Goal: Information Seeking & Learning: Learn about a topic

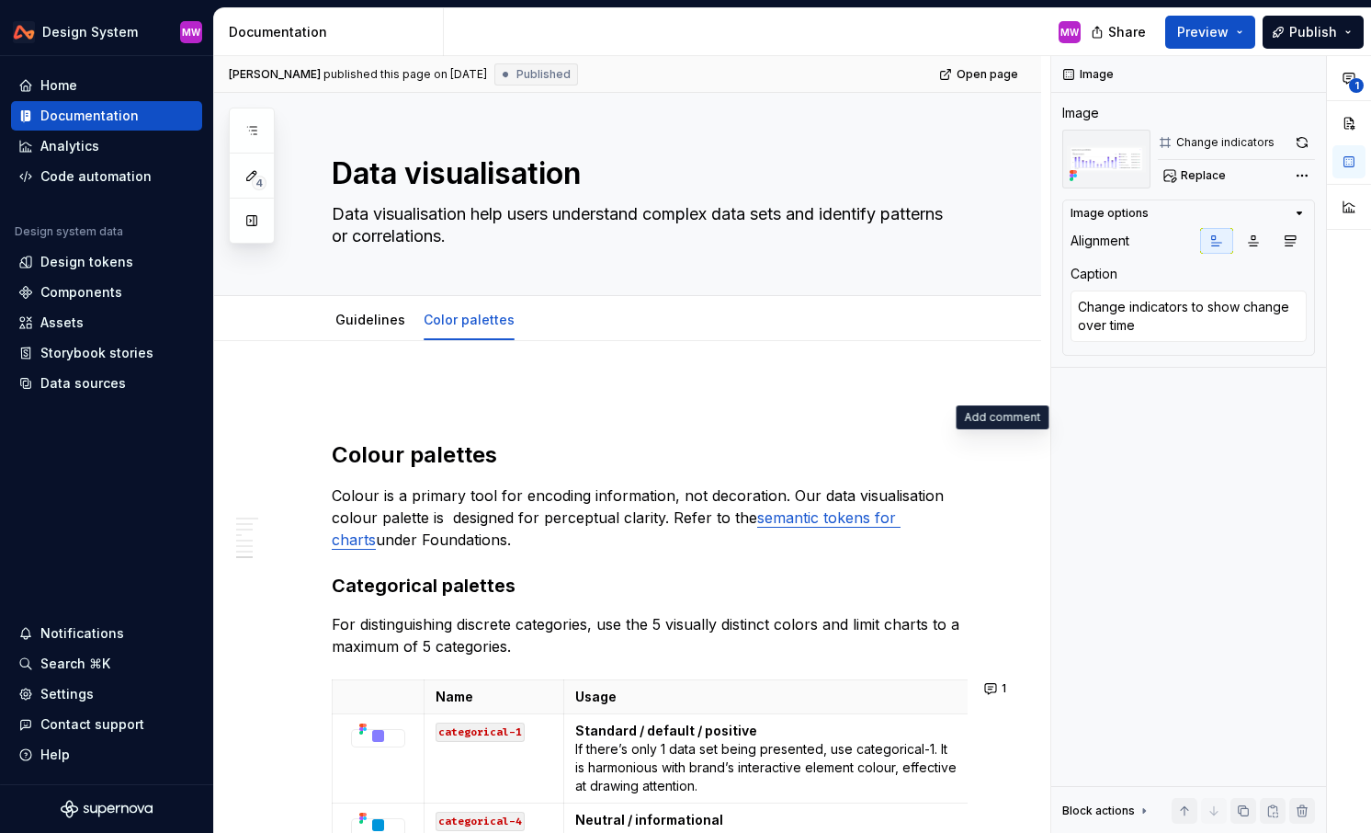
scroll to position [4783, 0]
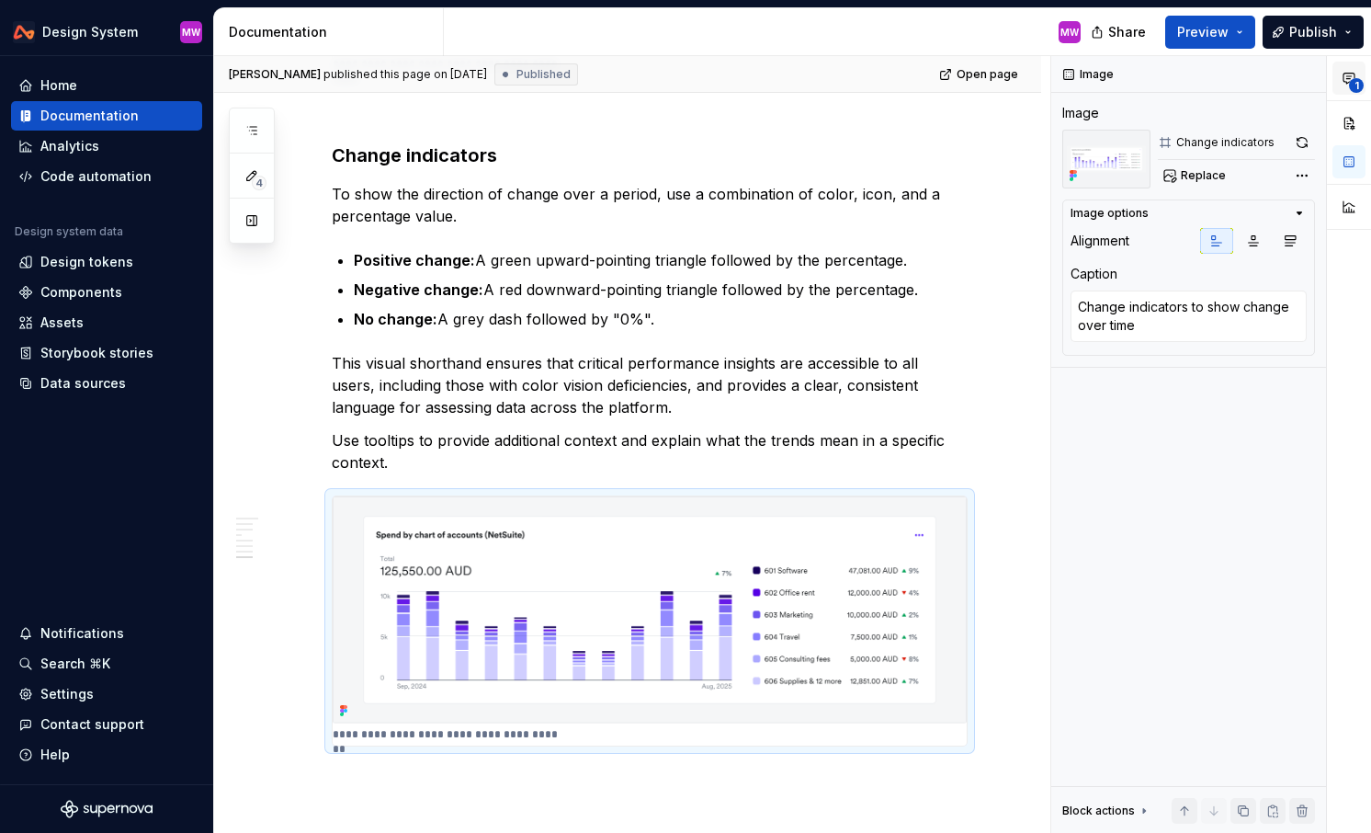
click at [1346, 72] on icon "button" at bounding box center [1349, 78] width 15 height 15
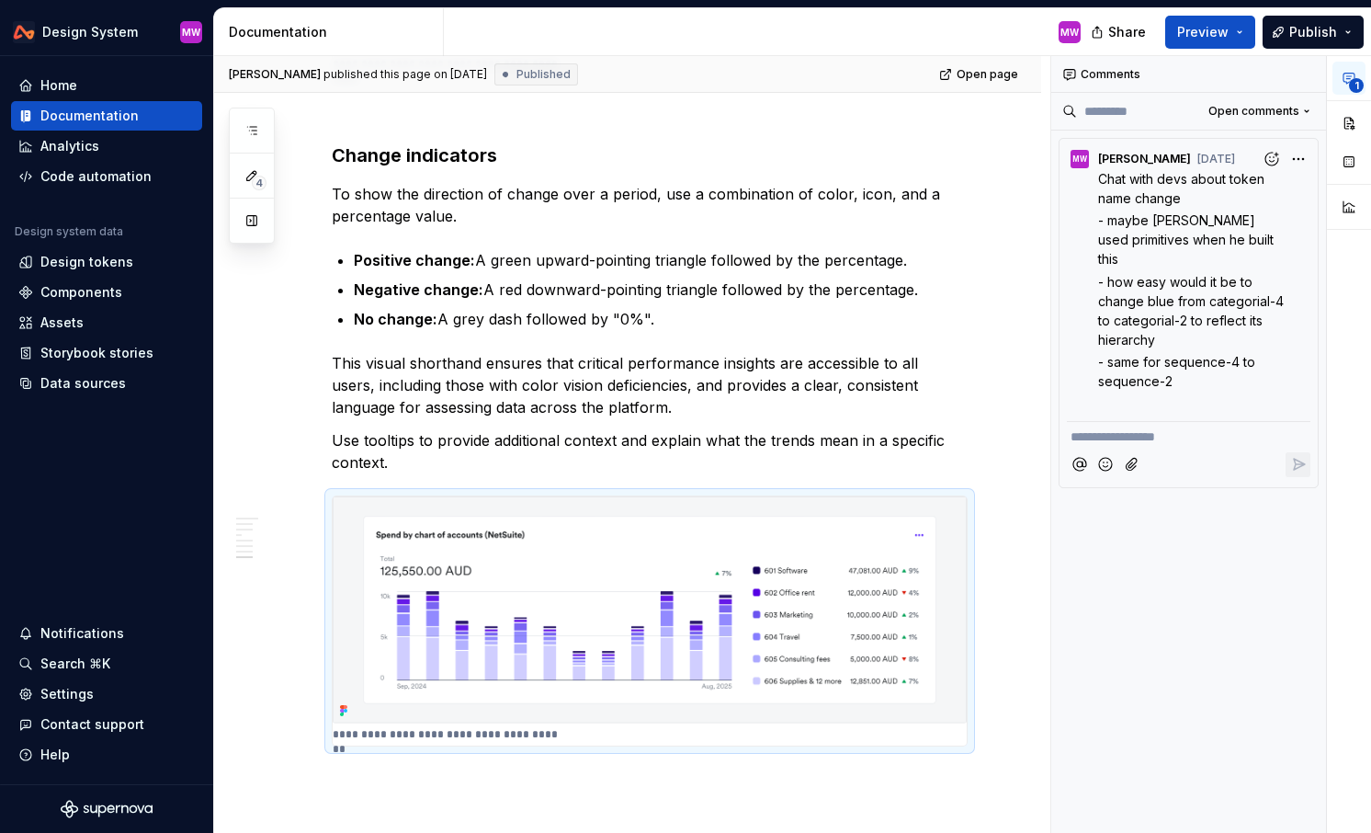
click at [1346, 74] on icon "button" at bounding box center [1349, 78] width 15 height 15
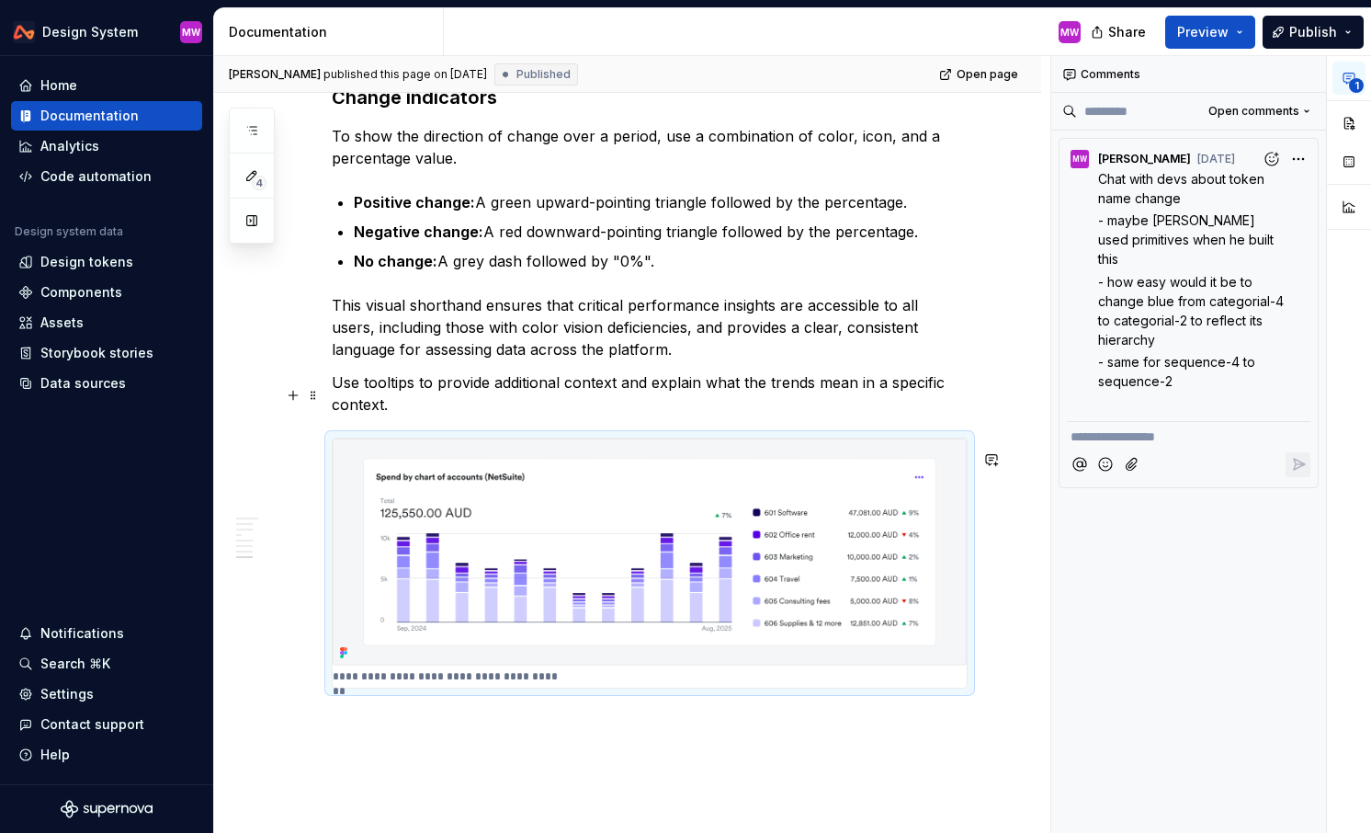
scroll to position [4819, 0]
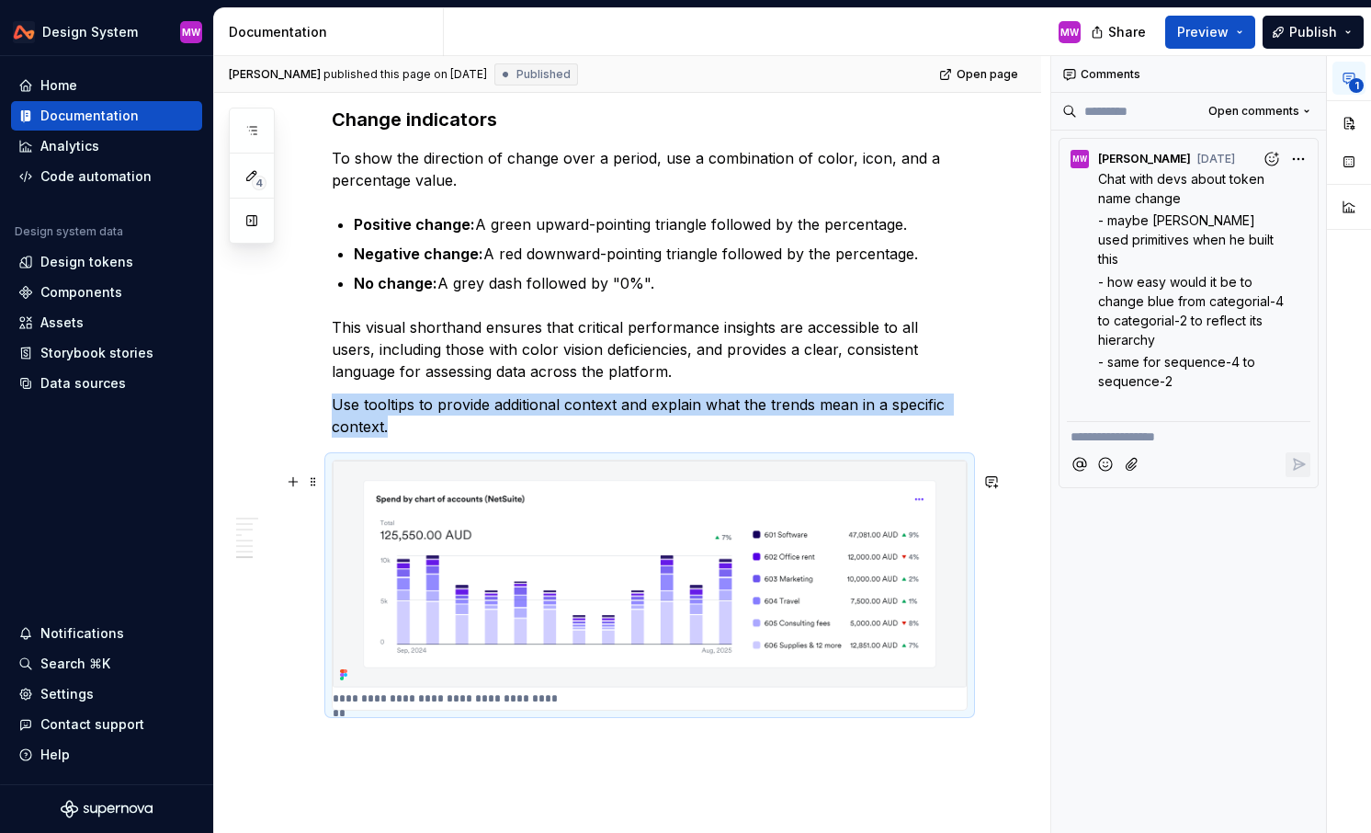
click at [967, 486] on img at bounding box center [650, 573] width 634 height 227
click at [901, 519] on img at bounding box center [650, 573] width 634 height 227
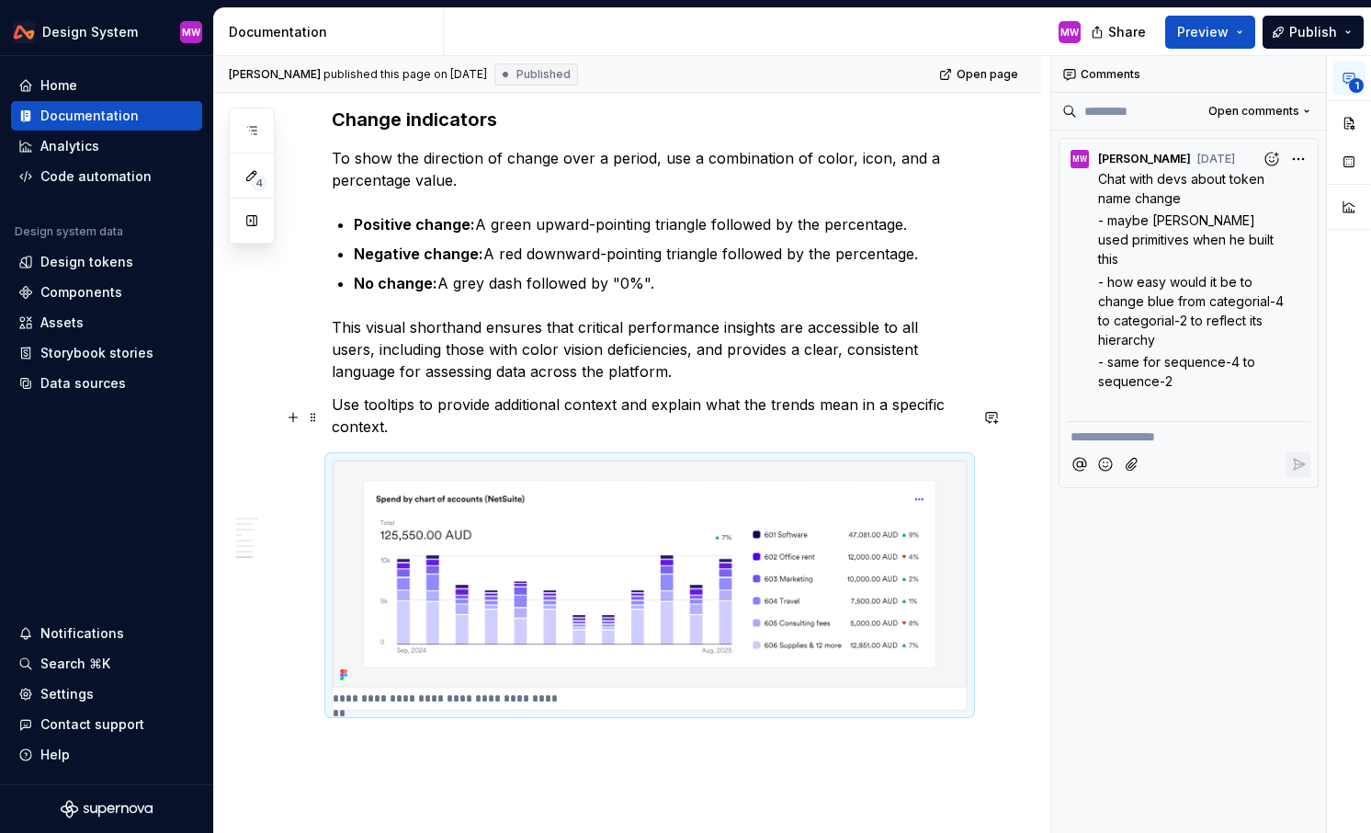
click at [444, 434] on p "Use tooltips to provide additional context and explain what the trends mean in …" at bounding box center [650, 415] width 636 height 44
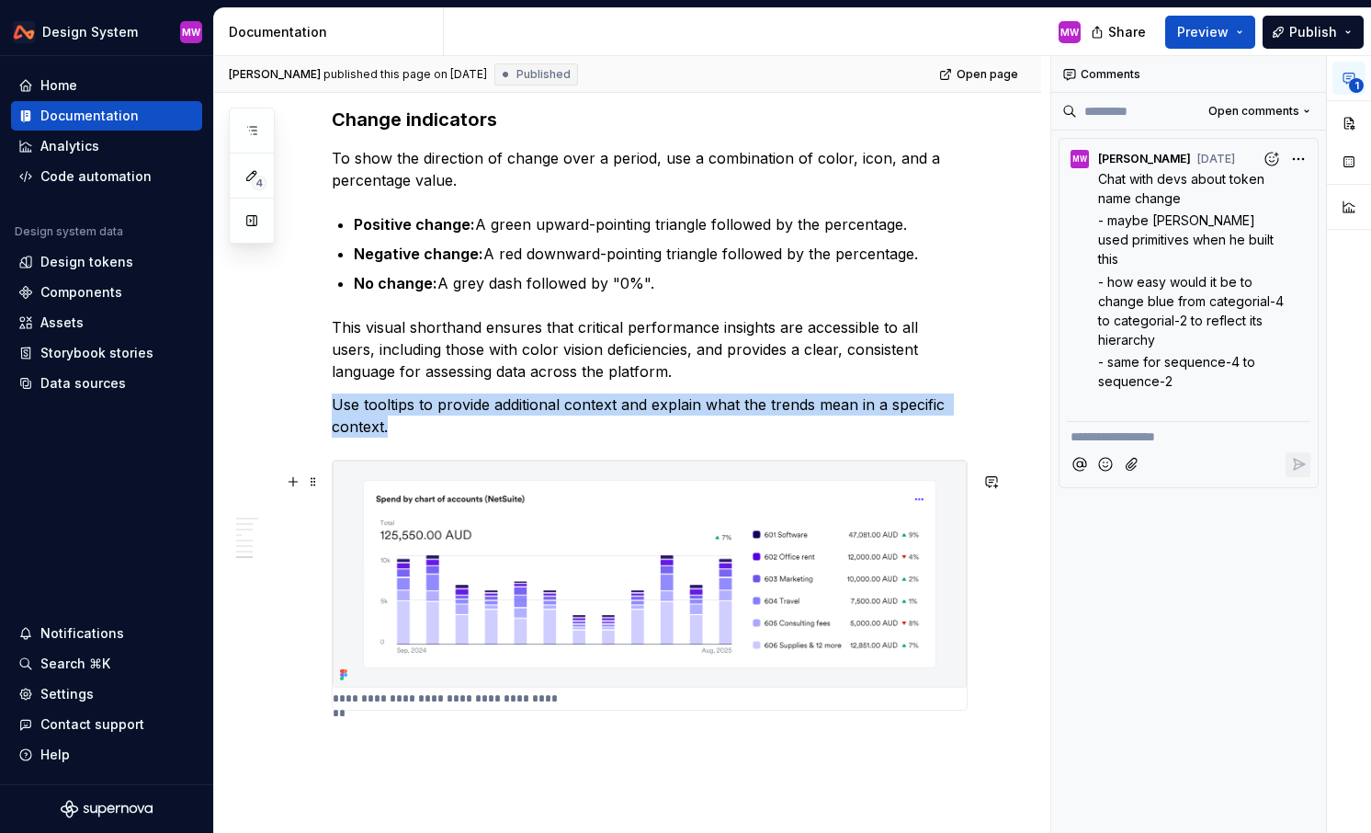
click at [476, 594] on img at bounding box center [650, 573] width 634 height 227
click at [1347, 130] on button "button" at bounding box center [1349, 123] width 33 height 33
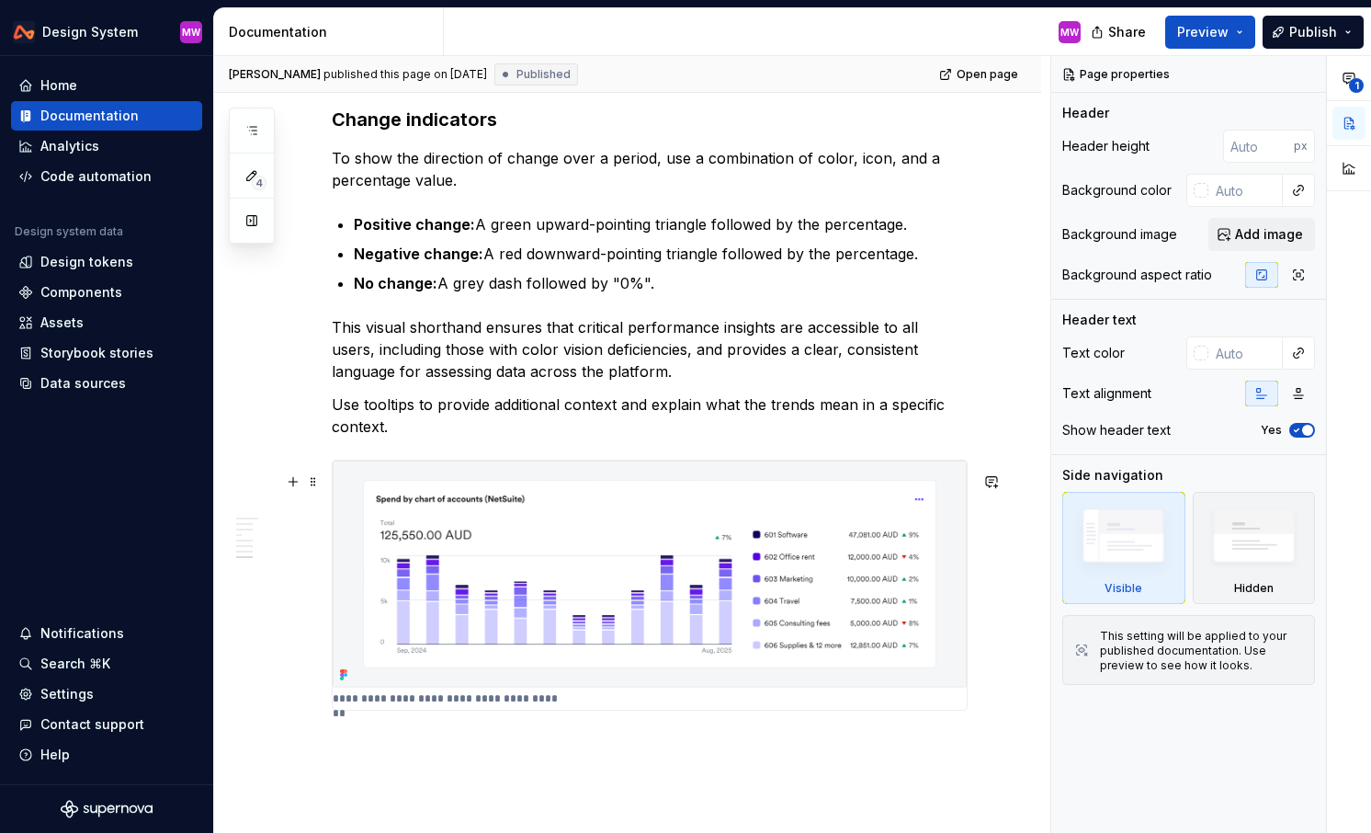
click at [688, 617] on img at bounding box center [650, 573] width 634 height 227
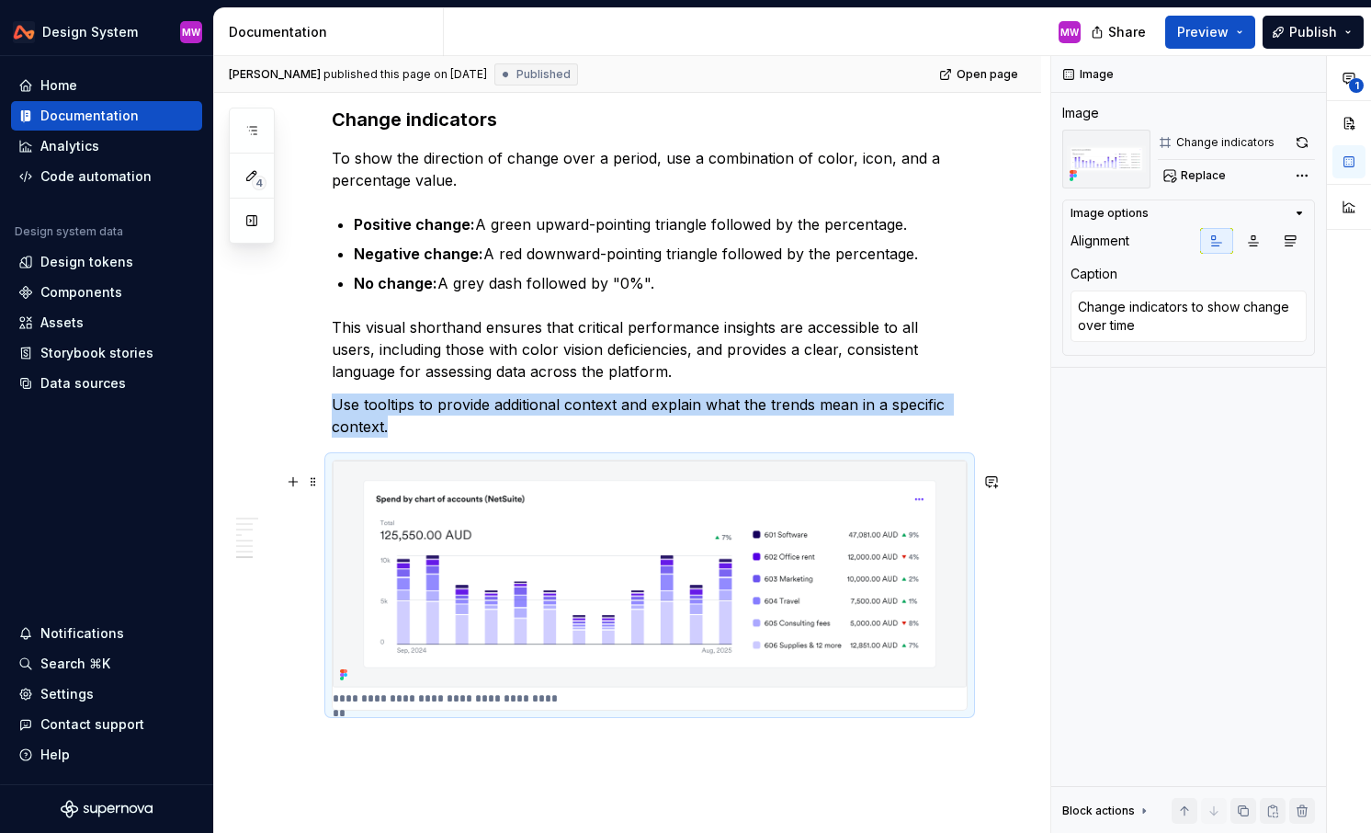
click at [688, 617] on img at bounding box center [650, 573] width 634 height 227
click at [1303, 146] on button "button" at bounding box center [1303, 143] width 26 height 26
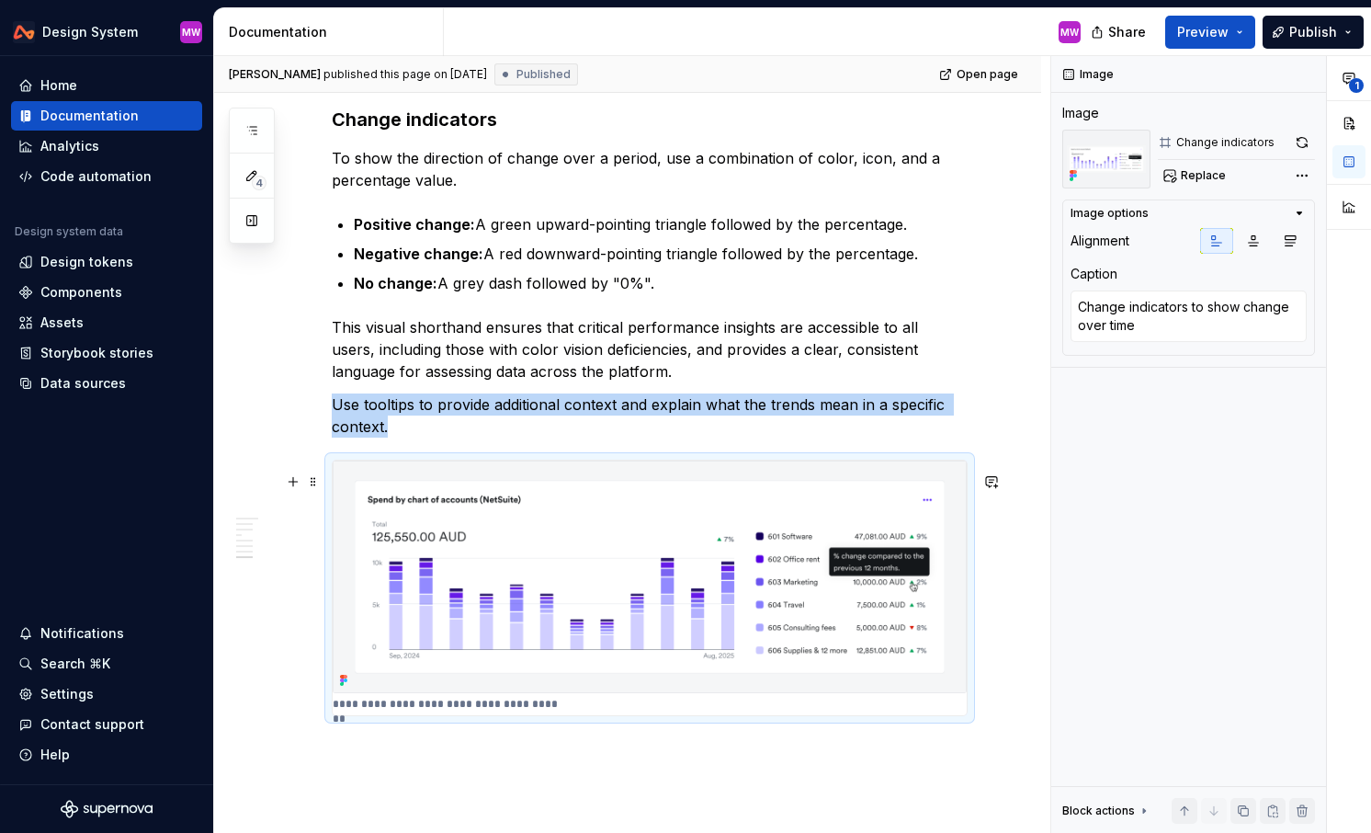
click at [603, 541] on img at bounding box center [650, 576] width 634 height 233
click at [1304, 138] on button "button" at bounding box center [1303, 143] width 26 height 26
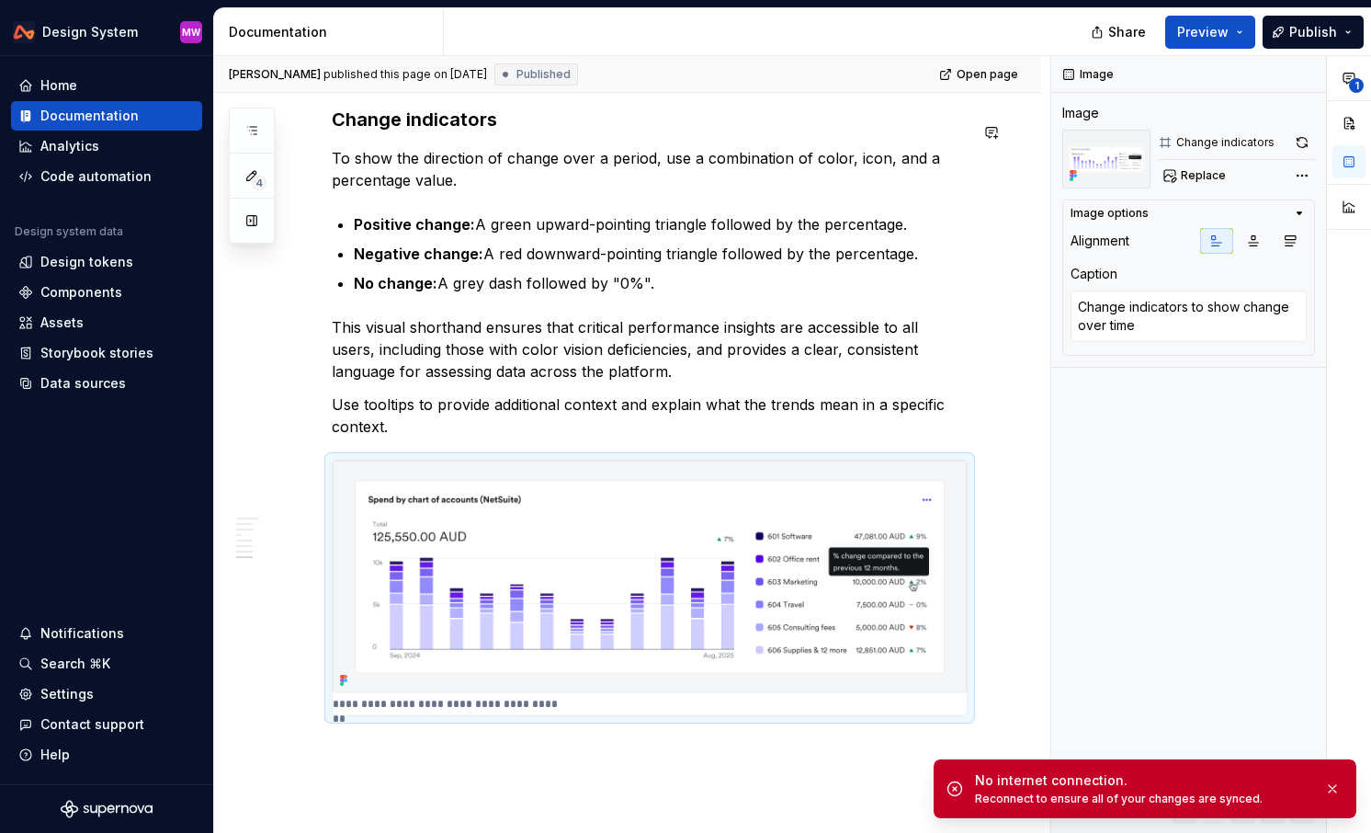
type textarea "*"
